Goal: Download file/media

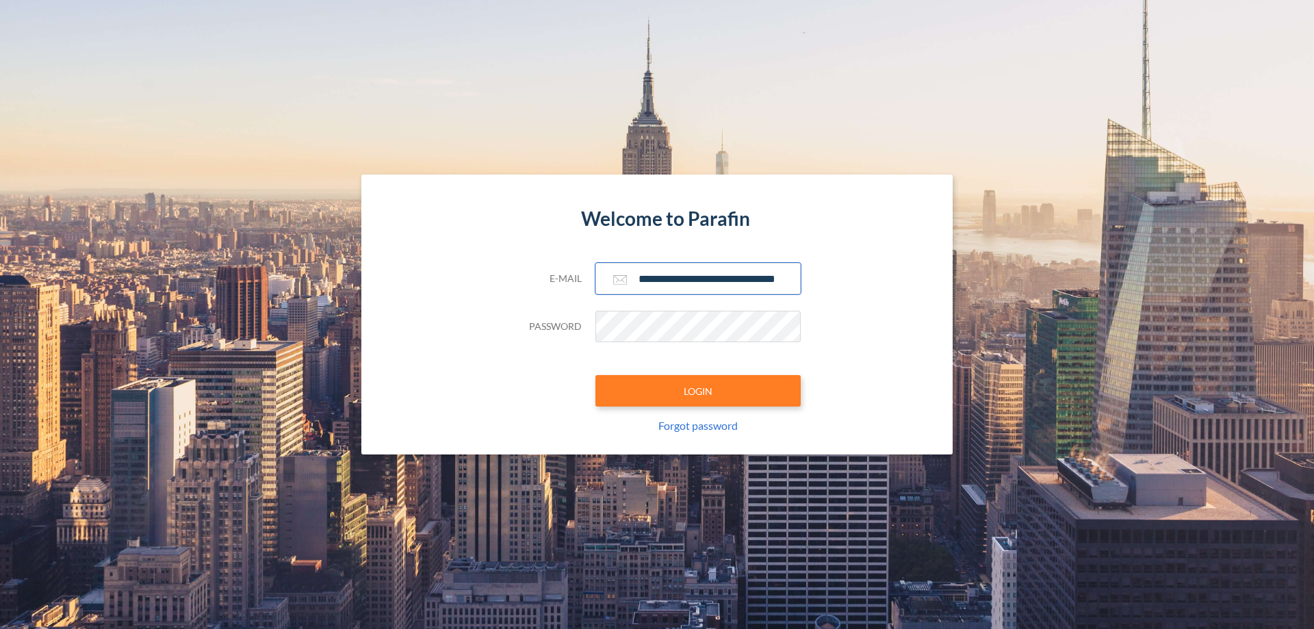
type input "**********"
click at [698, 391] on button "LOGIN" at bounding box center [697, 390] width 205 height 31
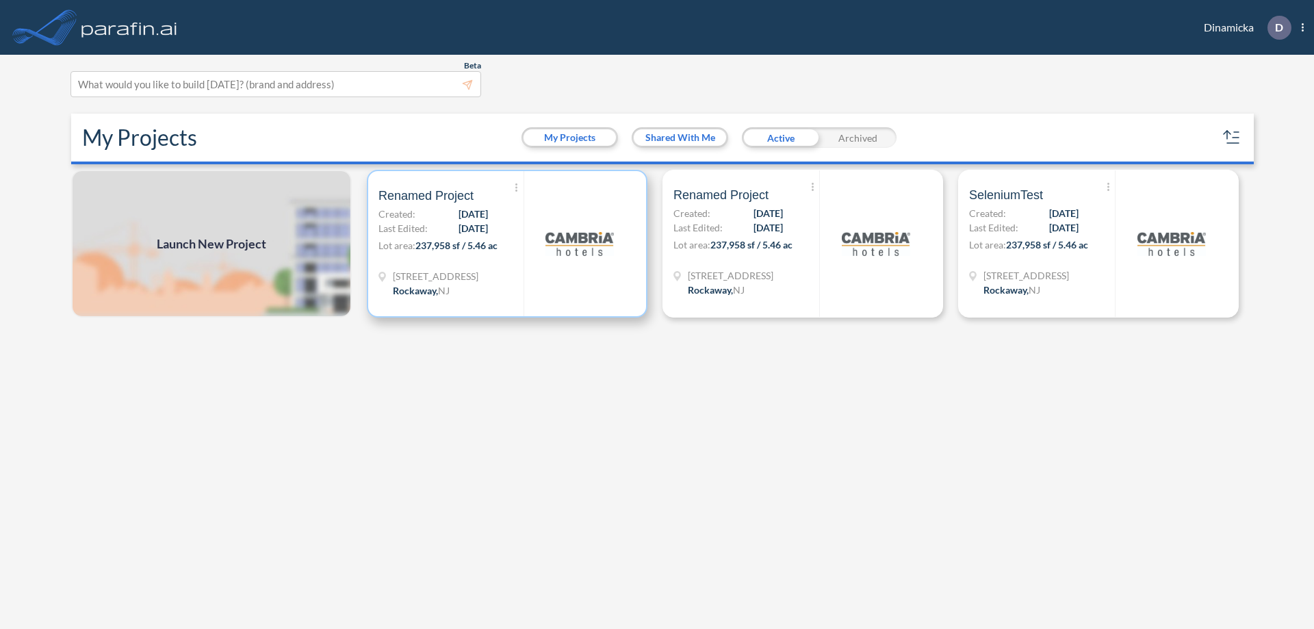
scroll to position [3, 0]
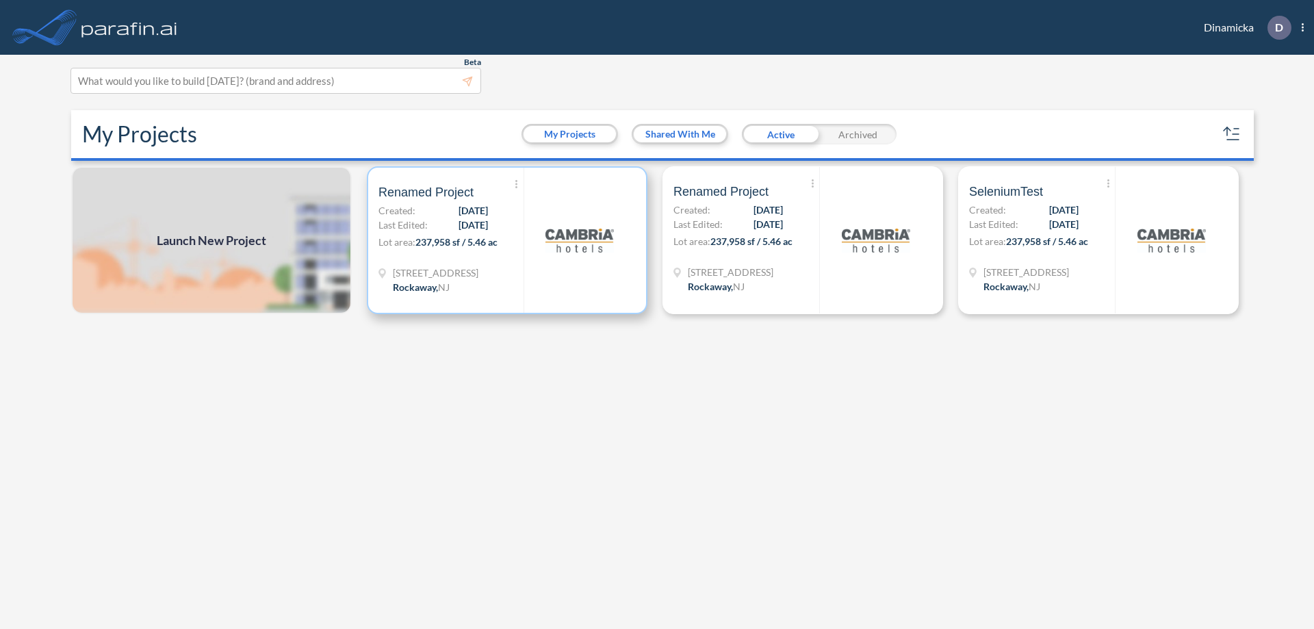
click at [507, 240] on p "Lot area: 237,958 sf / 5.46 ac" at bounding box center [450, 245] width 145 height 20
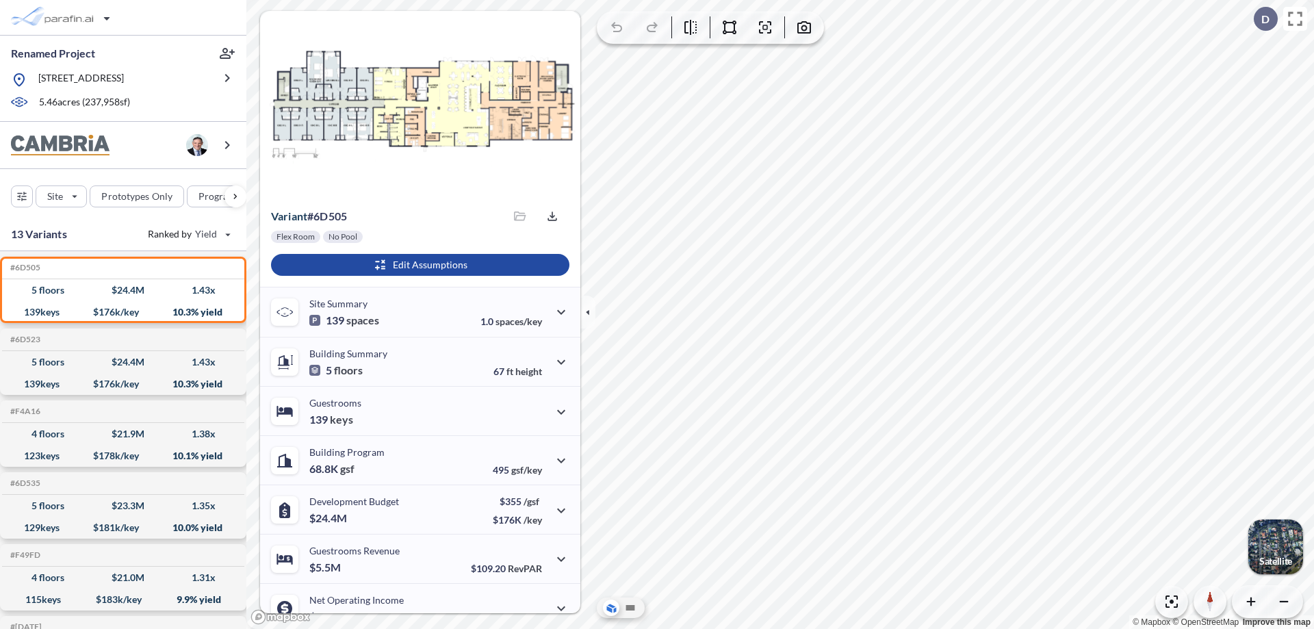
scroll to position [69, 0]
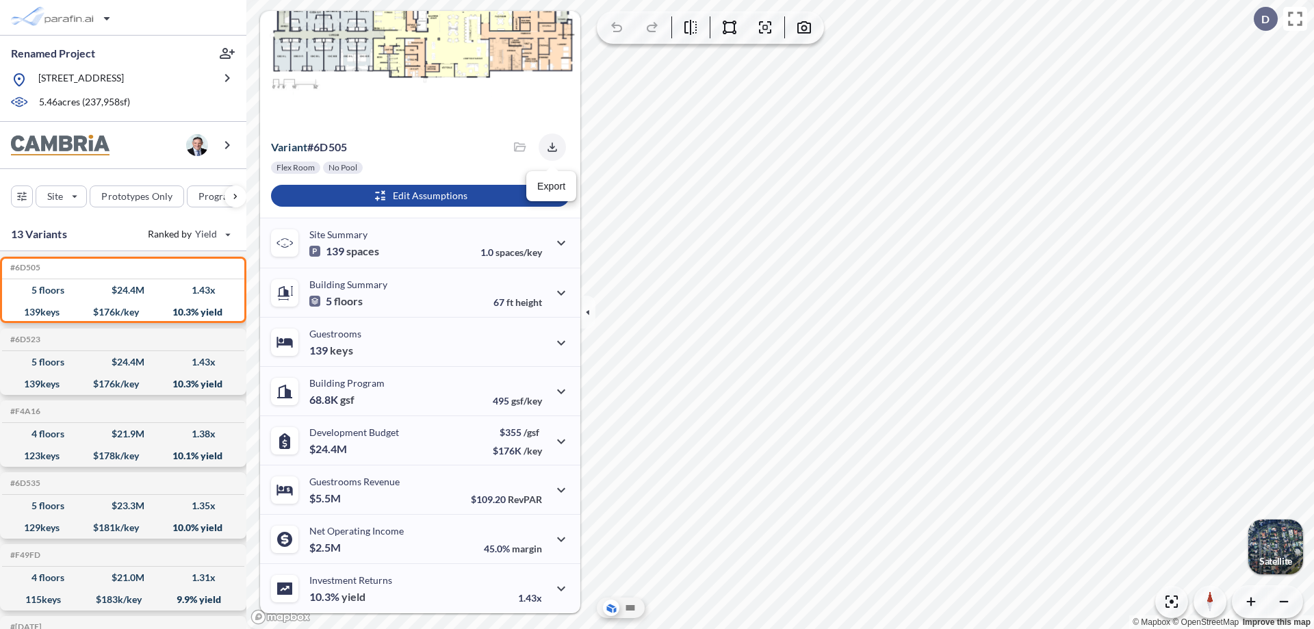
click at [548, 147] on icon "button" at bounding box center [551, 146] width 9 height 9
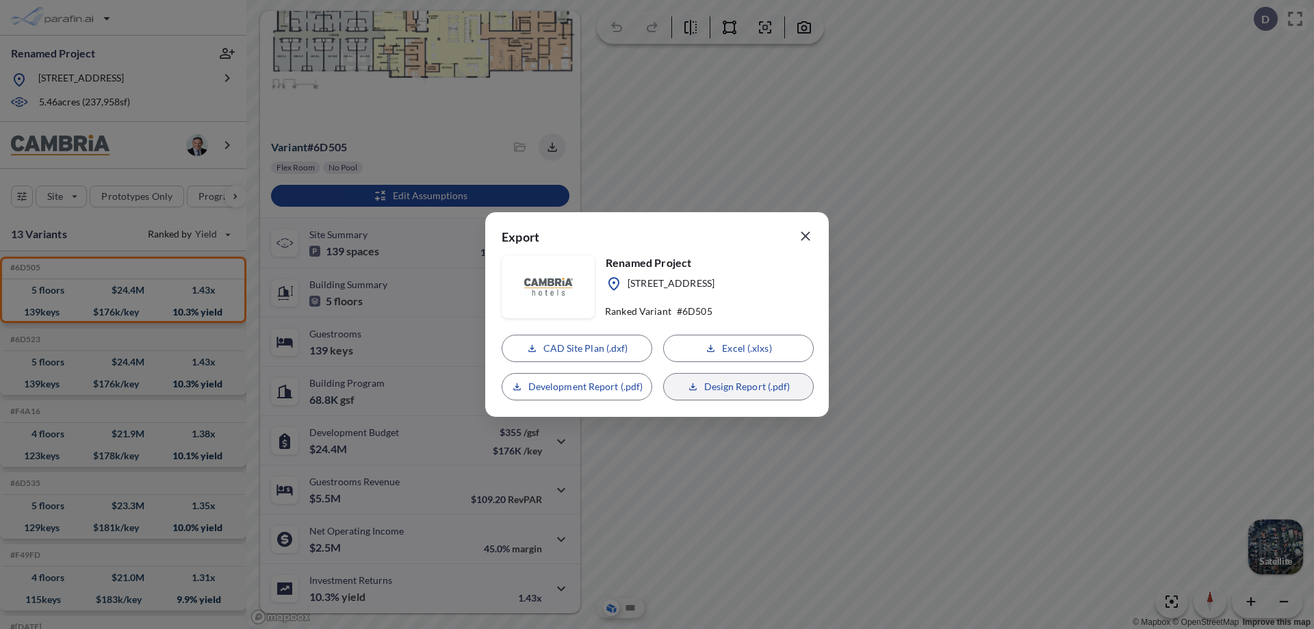
click at [738, 387] on p "Design Report (.pdf)" at bounding box center [747, 387] width 86 height 14
